Goal: Task Accomplishment & Management: Use online tool/utility

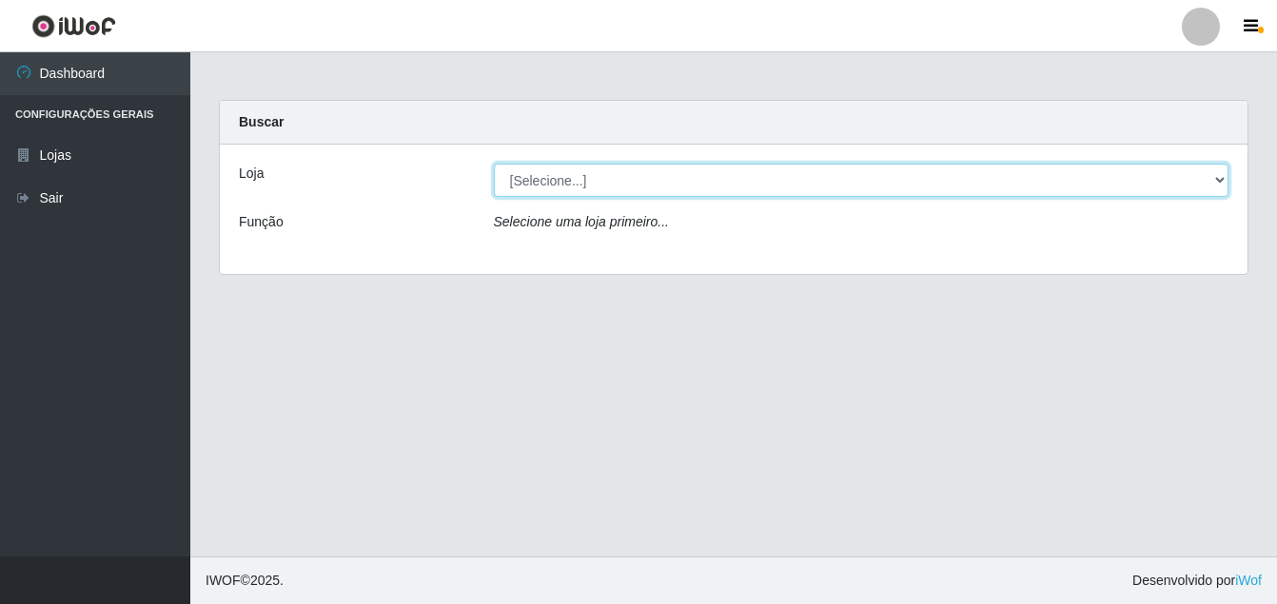
drag, startPoint x: 604, startPoint y: 183, endPoint x: 603, endPoint y: 195, distance: 12.4
click at [604, 183] on select "[Selecione...] Ajubá Mercado" at bounding box center [862, 180] width 736 height 33
select select "402"
click at [494, 164] on select "[Selecione...] Ajubá Mercado" at bounding box center [862, 180] width 736 height 33
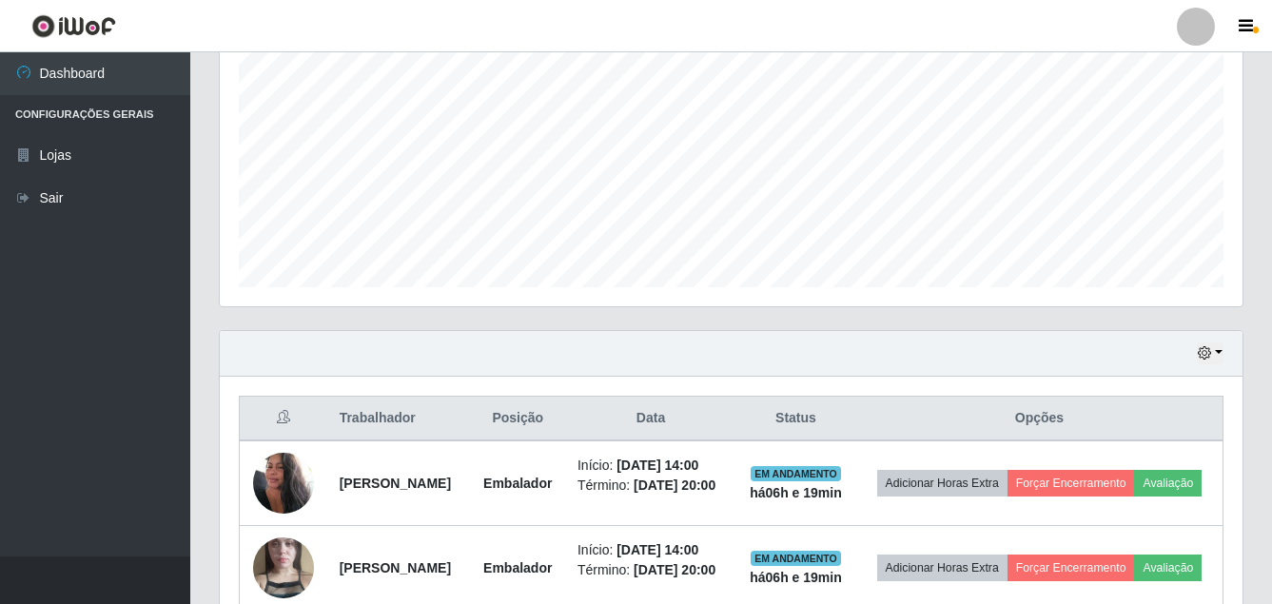
scroll to position [559, 0]
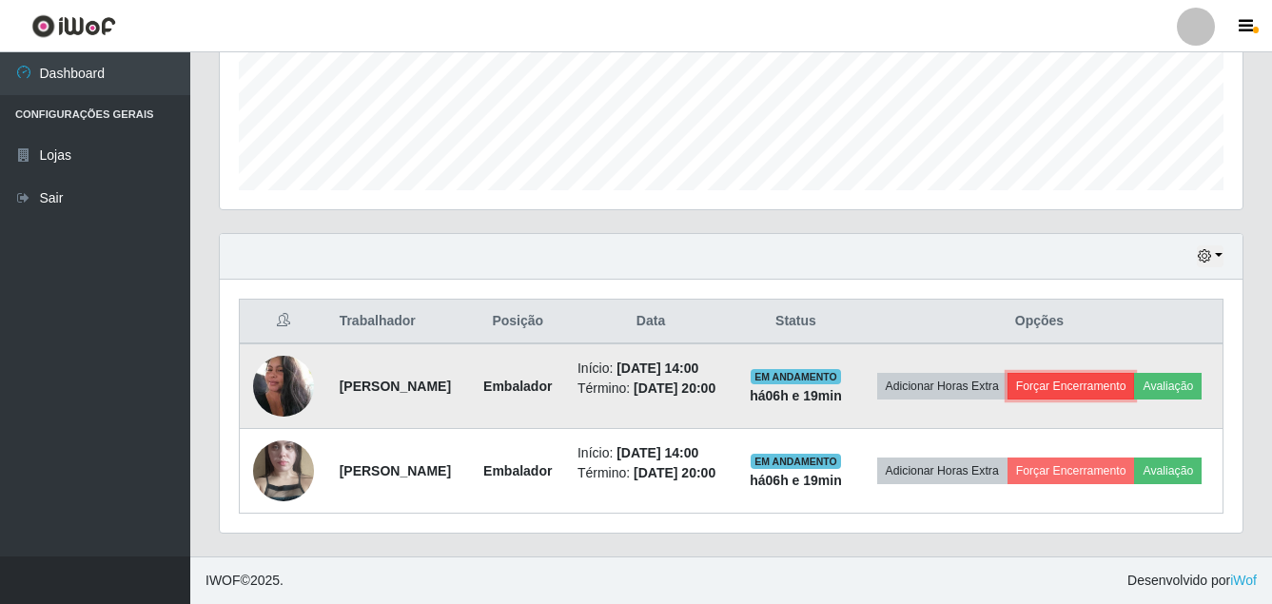
click at [1119, 373] on button "Forçar Encerramento" at bounding box center [1072, 386] width 128 height 27
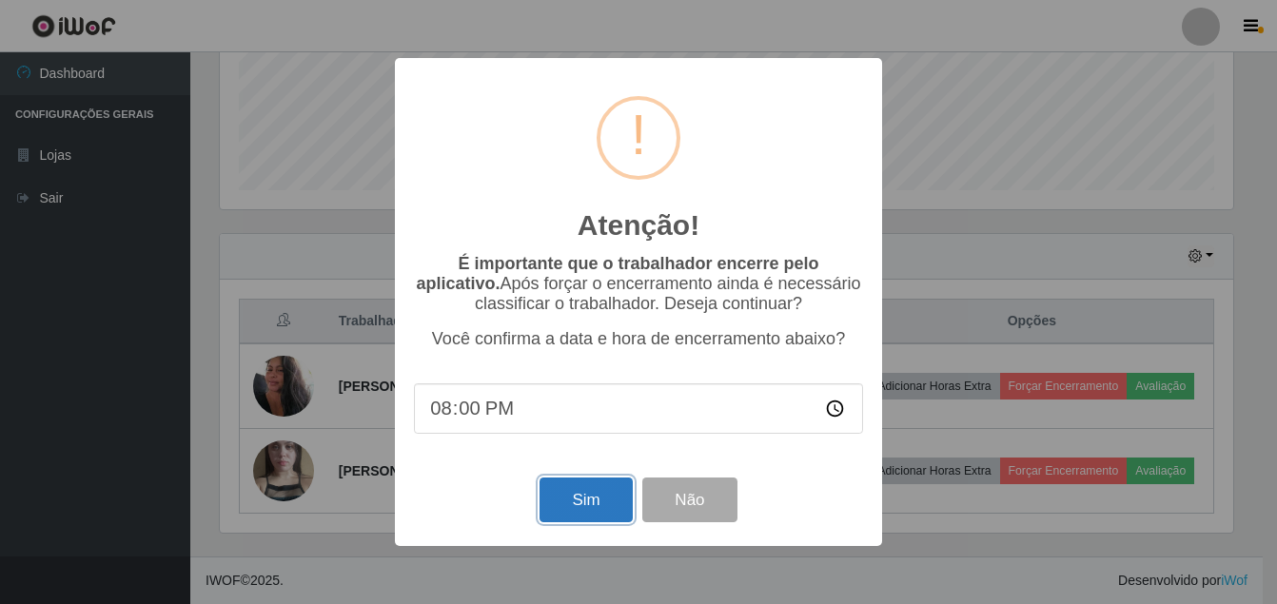
click at [571, 490] on button "Sim" at bounding box center [586, 500] width 92 height 45
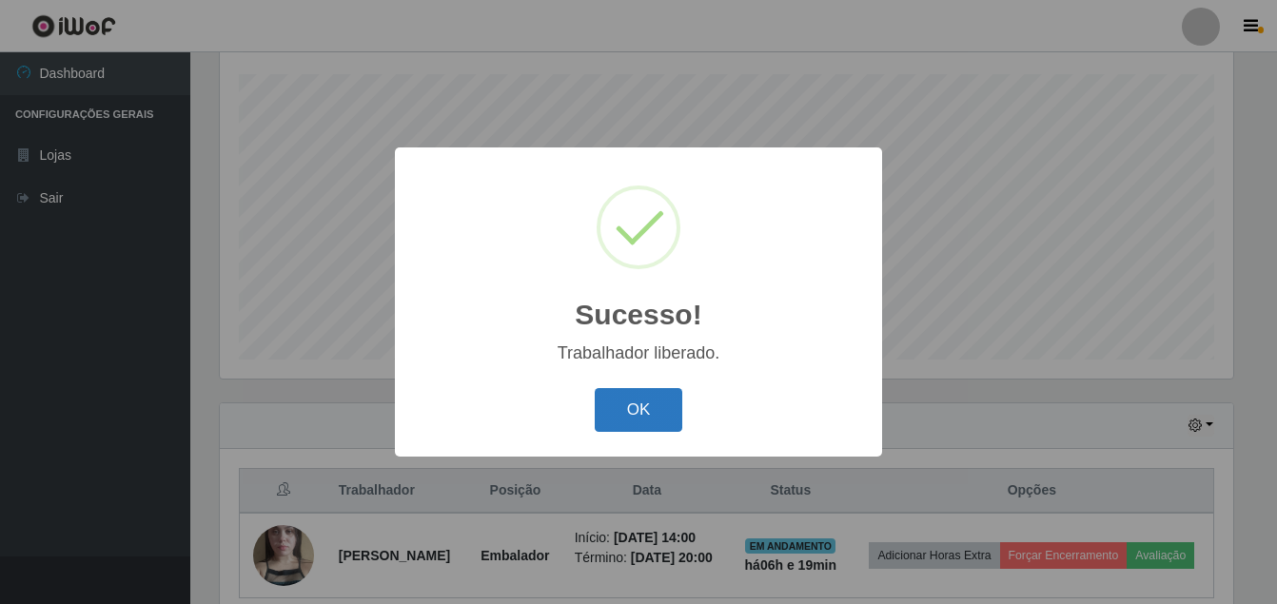
click at [628, 400] on button "OK" at bounding box center [639, 410] width 89 height 45
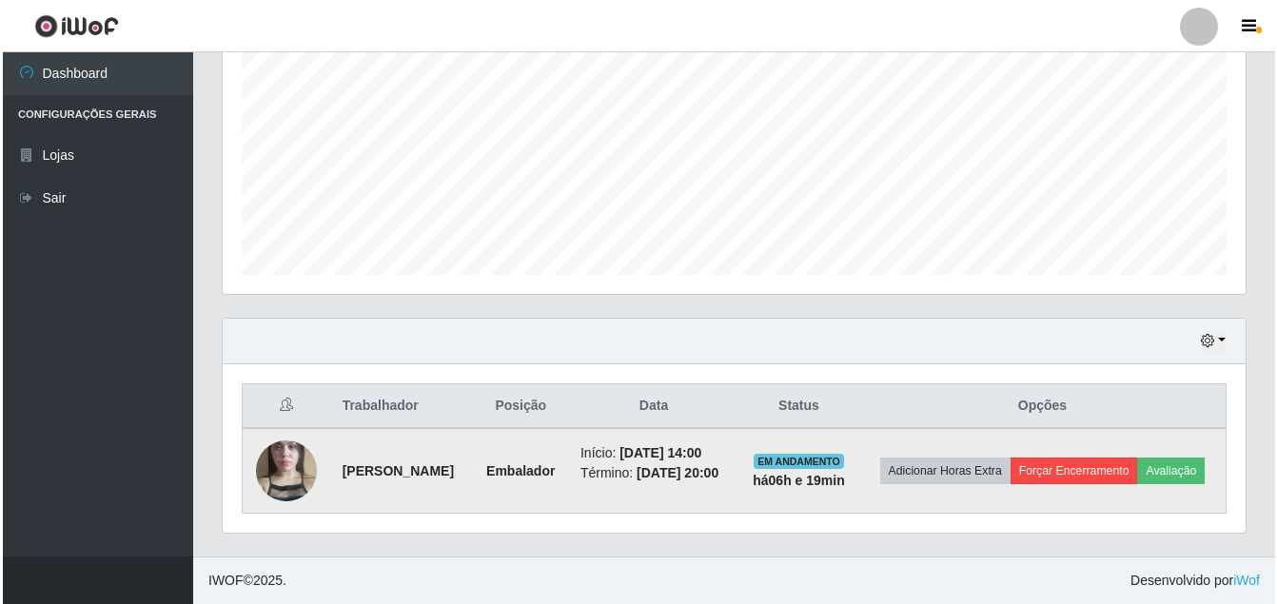
scroll to position [440, 0]
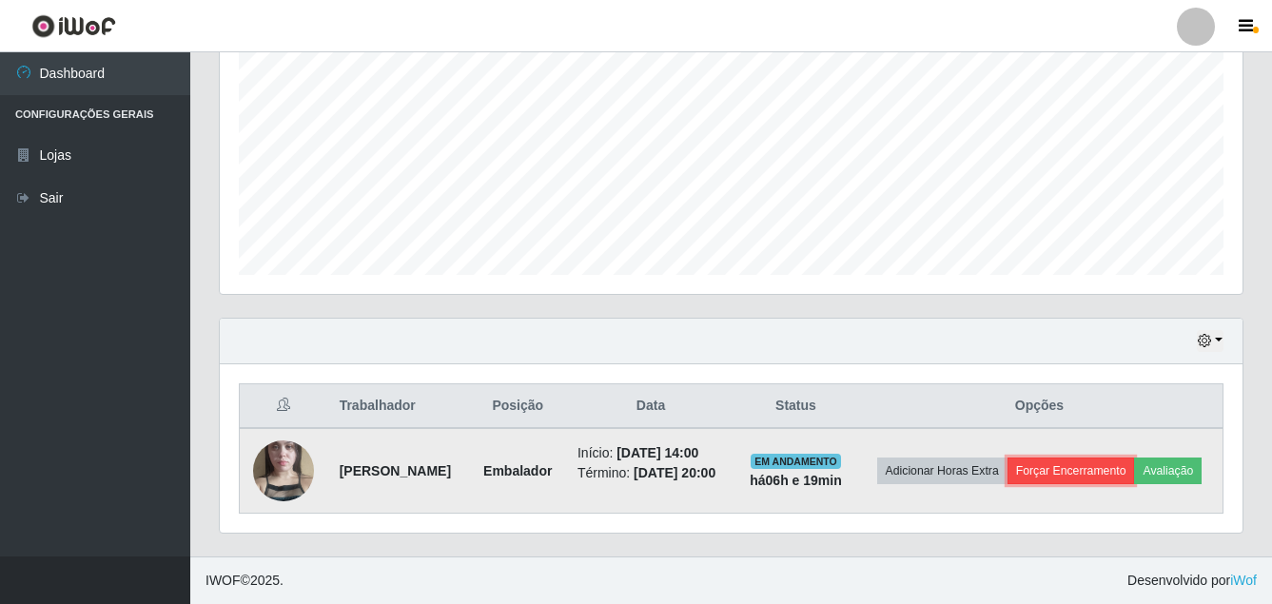
click at [1114, 458] on button "Forçar Encerramento" at bounding box center [1072, 471] width 128 height 27
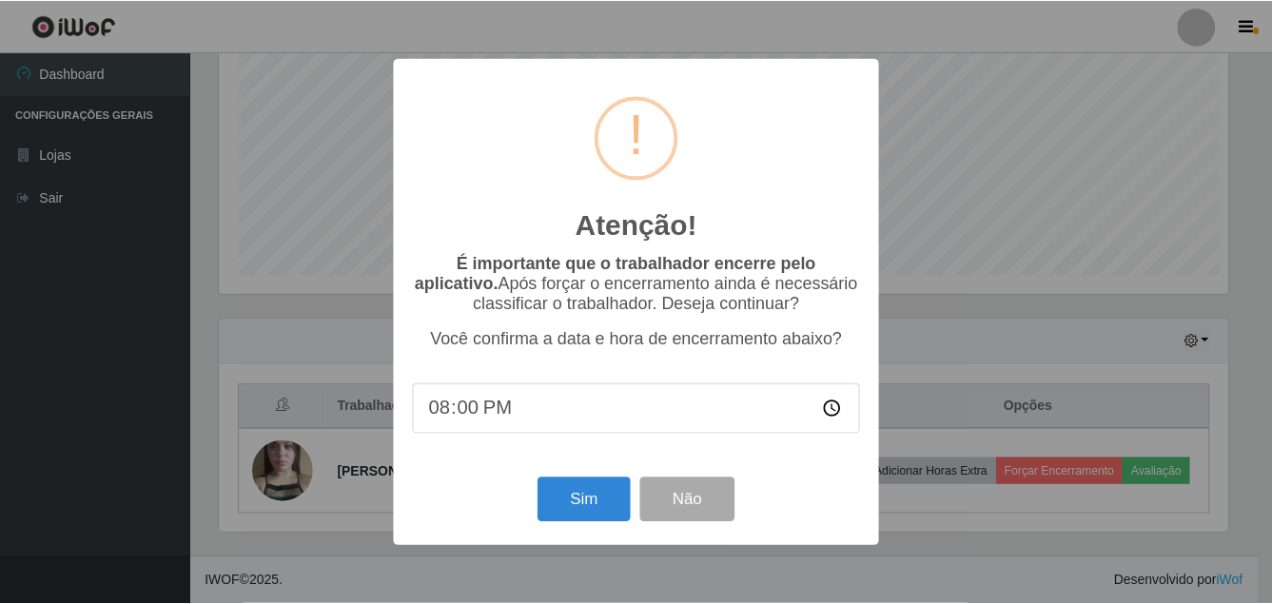
scroll to position [395, 1014]
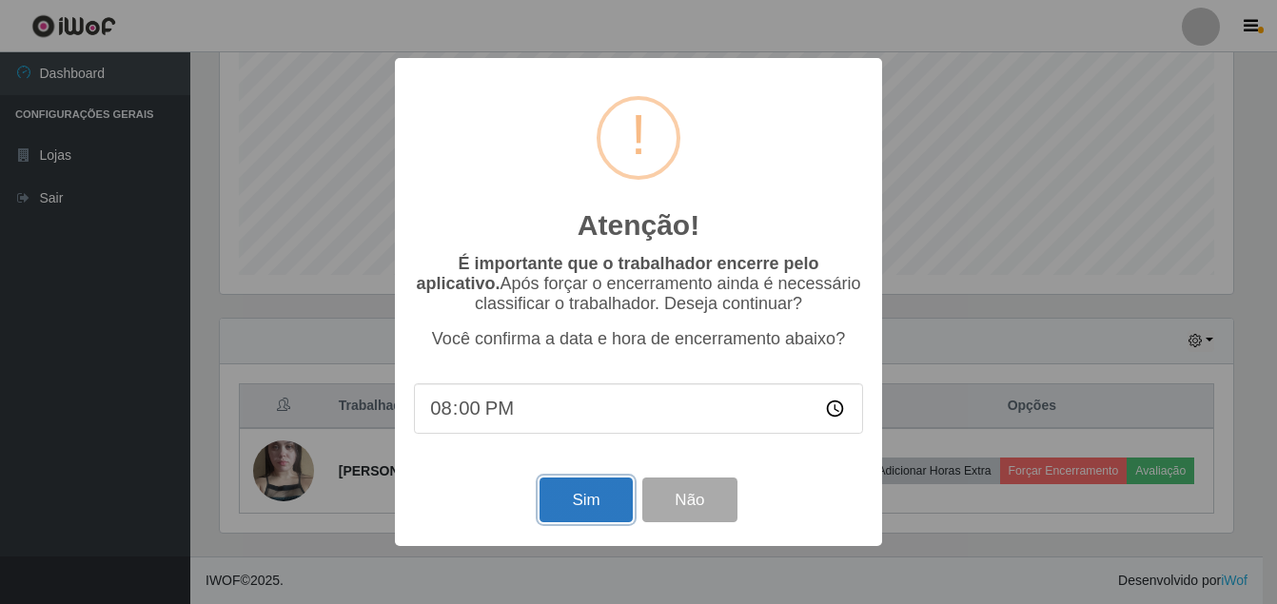
click at [600, 502] on button "Sim" at bounding box center [586, 500] width 92 height 45
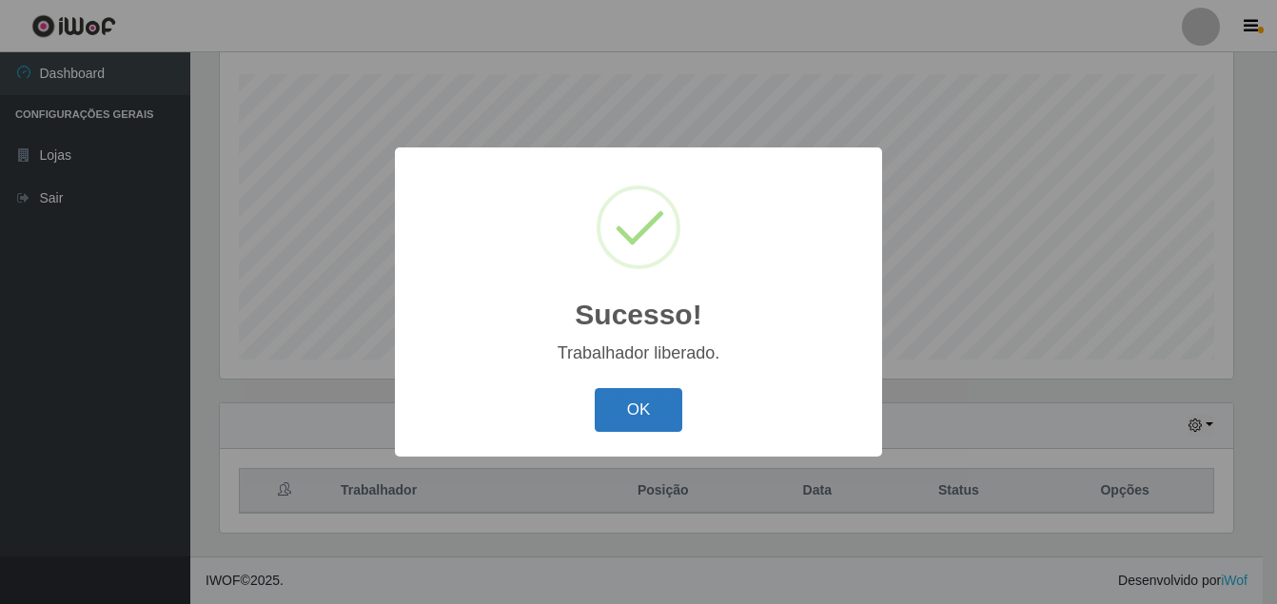
click at [612, 422] on button "OK" at bounding box center [639, 410] width 89 height 45
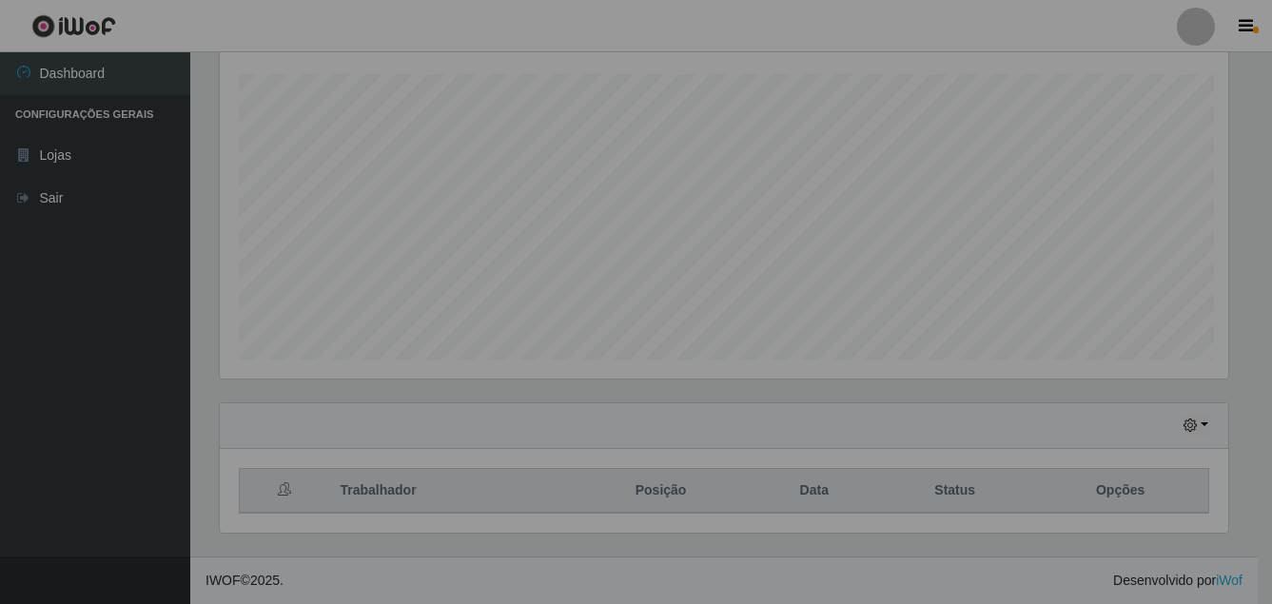
scroll to position [395, 1023]
